Goal: Find specific page/section

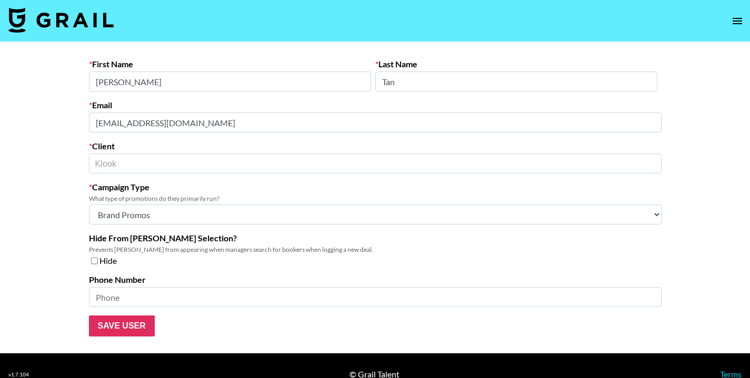
select select "Brand"
click at [740, 29] on button "open drawer" at bounding box center [737, 21] width 21 height 21
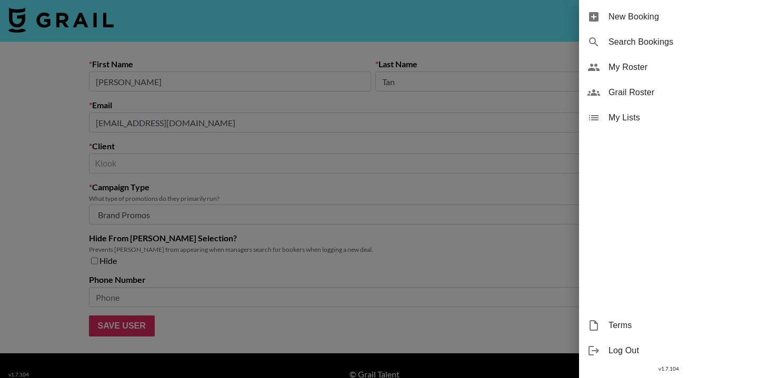
click at [621, 92] on span "Grail Roster" at bounding box center [679, 92] width 141 height 13
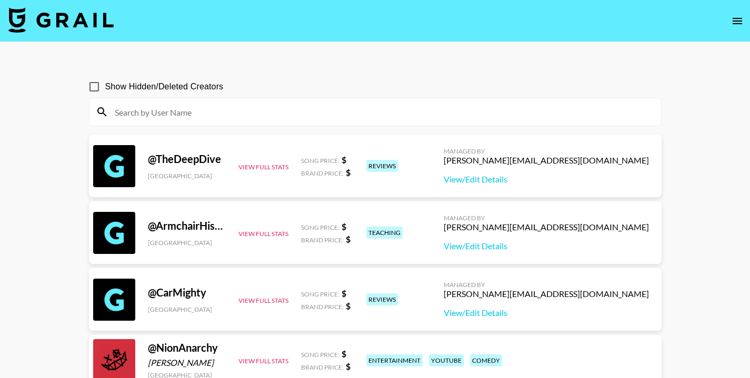
drag, startPoint x: 176, startPoint y: 116, endPoint x: 178, endPoint y: 111, distance: 5.5
click at [176, 116] on input at bounding box center [381, 112] width 546 height 17
paste input "meiileungg"
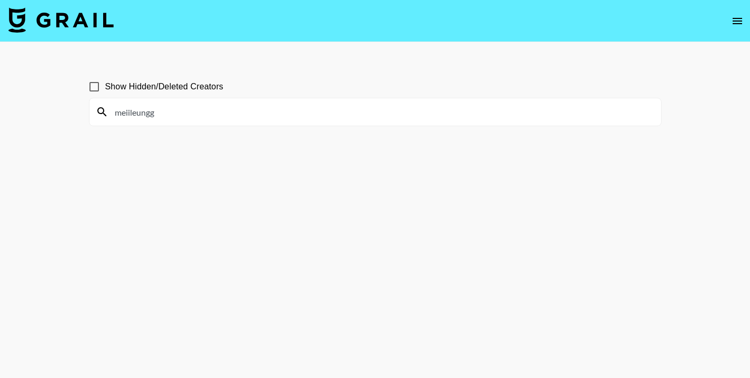
type input "meiileungg"
click at [97, 84] on input "Show Hidden/Deleted Creators" at bounding box center [94, 87] width 22 height 22
checkbox input "true"
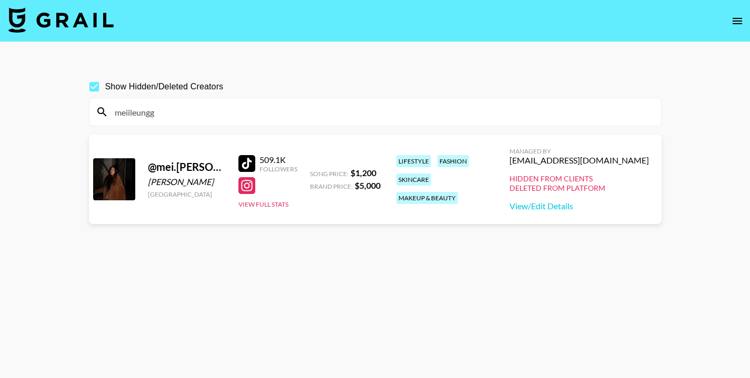
drag, startPoint x: 172, startPoint y: 112, endPoint x: 113, endPoint y: 115, distance: 59.0
click at [87, 116] on div "Show Hidden/Deleted Creators meiileungg @ mei.[PERSON_NAME] [GEOGRAPHIC_DATA] 5…" at bounding box center [376, 214] width 590 height 294
paste input "ashleyflores"
type input "ashleyflores"
